Goal: Check status: Check status

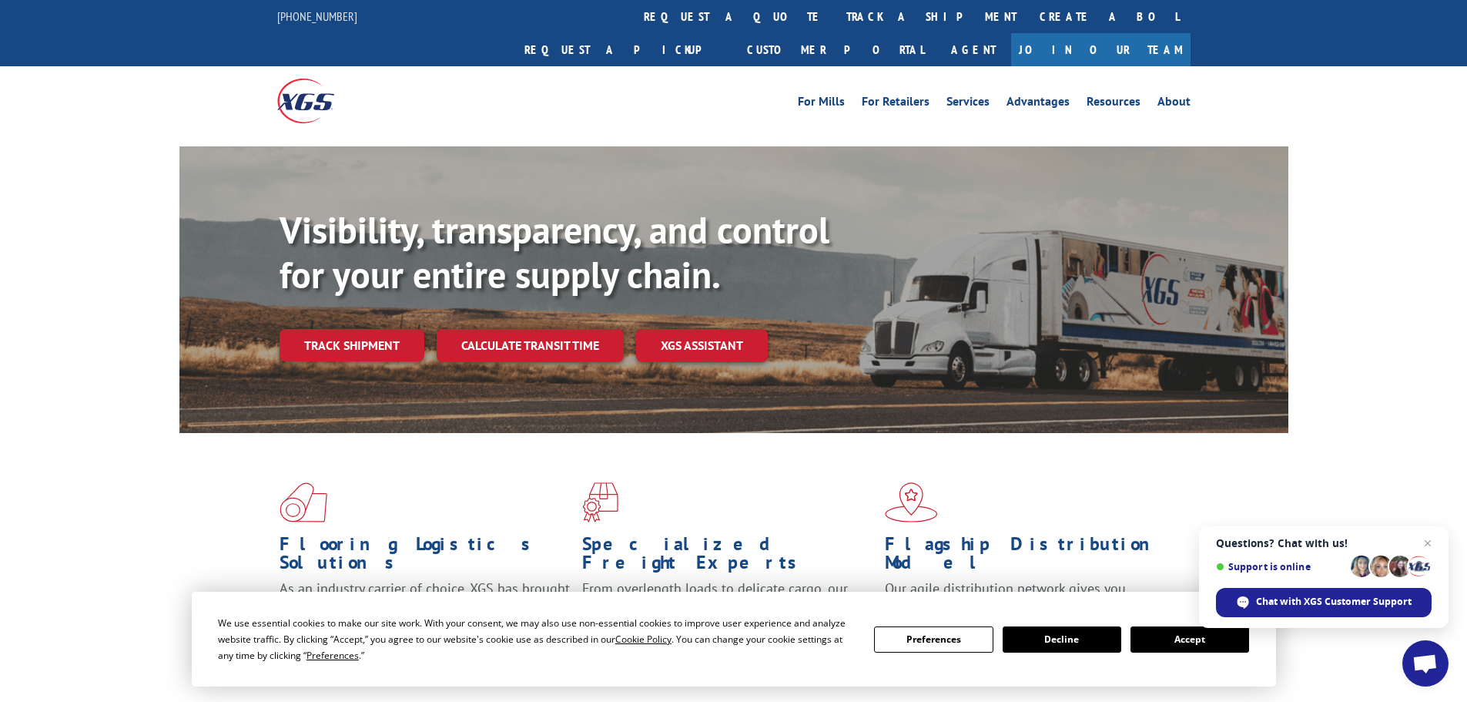
click at [340, 329] on link "Track shipment" at bounding box center [352, 345] width 145 height 32
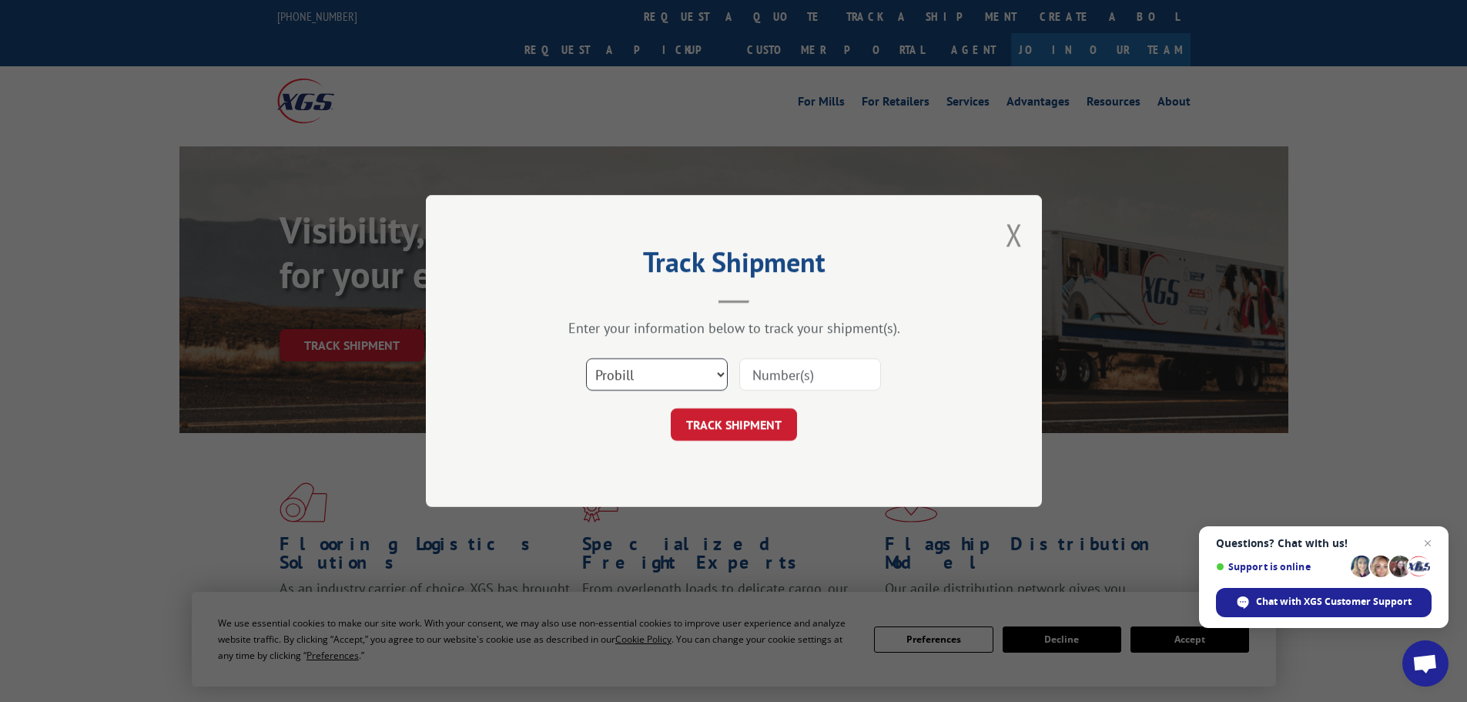
click at [650, 384] on select "Select category... Probill BOL PO" at bounding box center [657, 374] width 142 height 32
select select "po"
click at [586, 358] on select "Select category... Probill BOL PO" at bounding box center [657, 374] width 142 height 32
click at [792, 379] on input at bounding box center [810, 374] width 142 height 32
paste input "82505877"
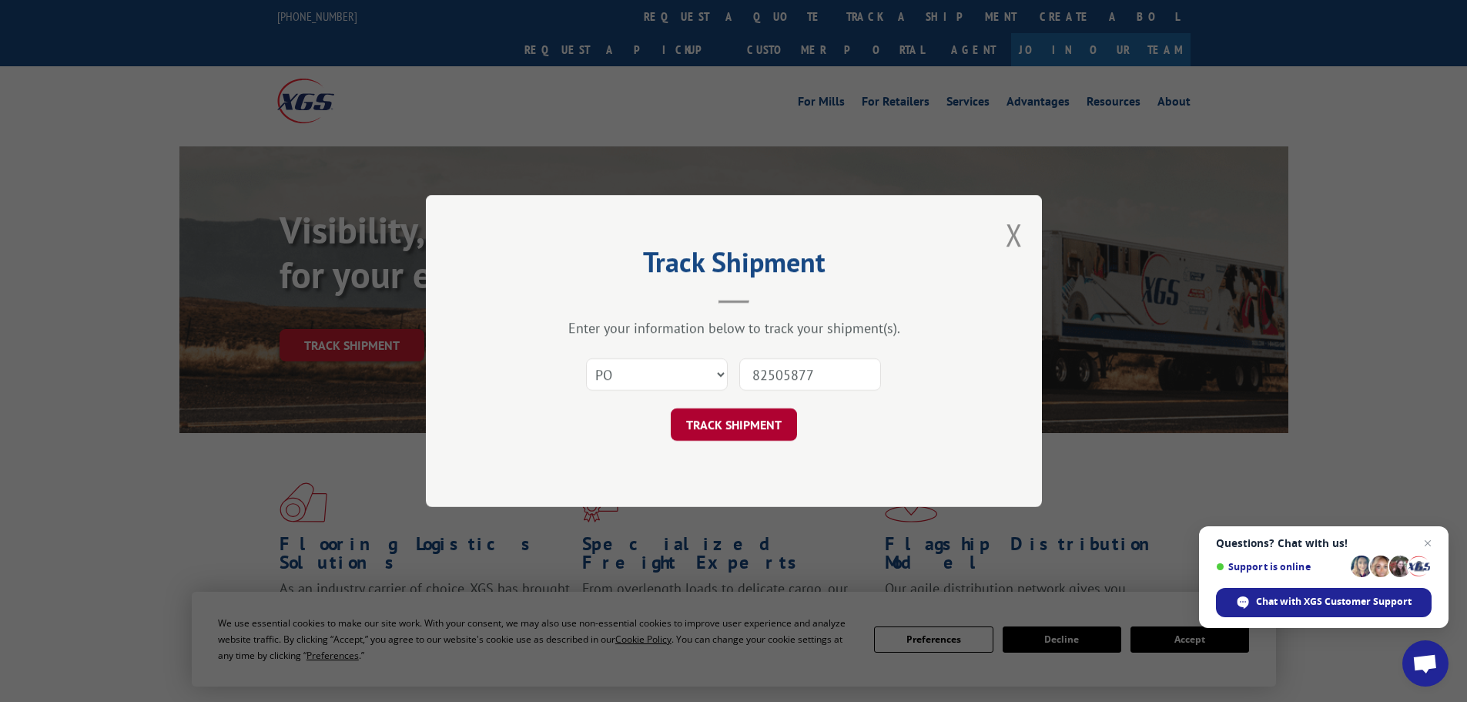
type input "82505877"
click at [739, 414] on button "TRACK SHIPMENT" at bounding box center [734, 424] width 126 height 32
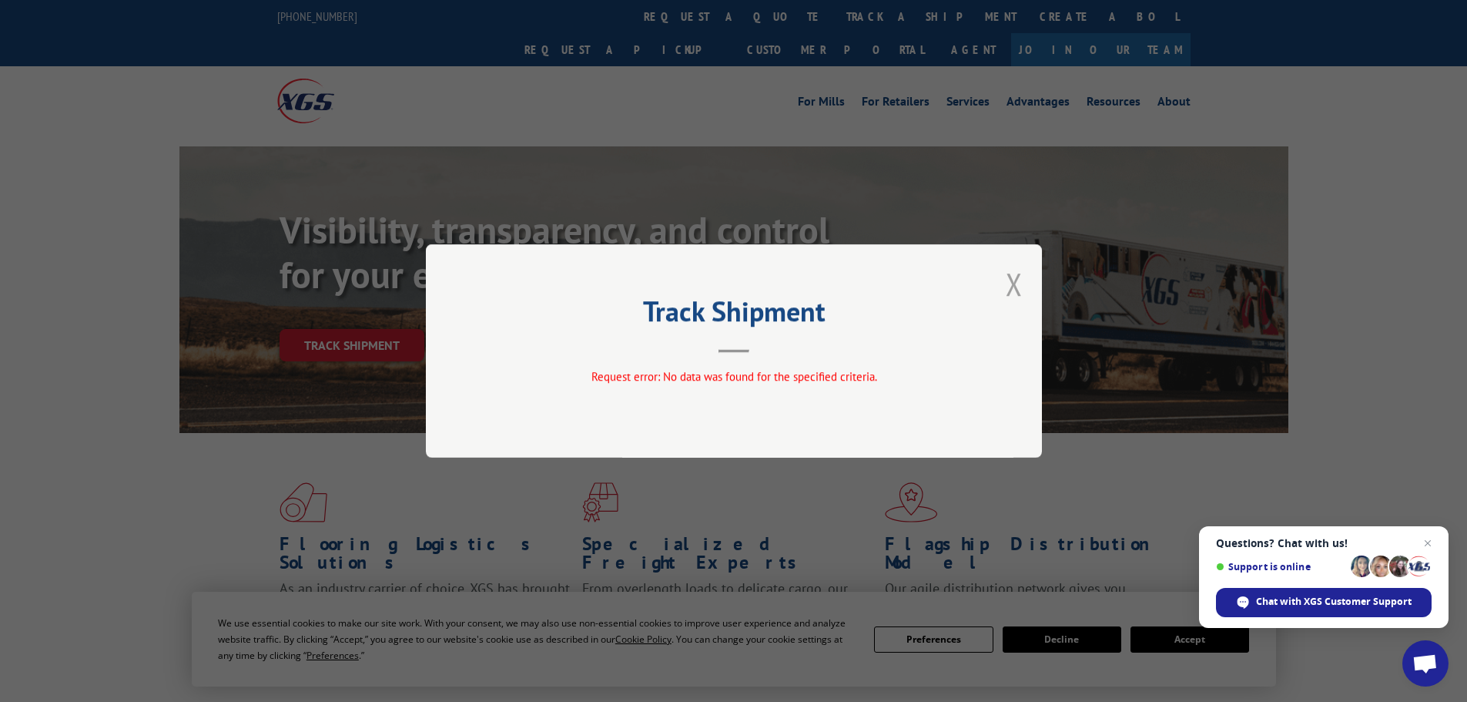
click at [1021, 286] on button "Close modal" at bounding box center [1014, 283] width 17 height 41
